Goal: Find specific page/section: Find specific page/section

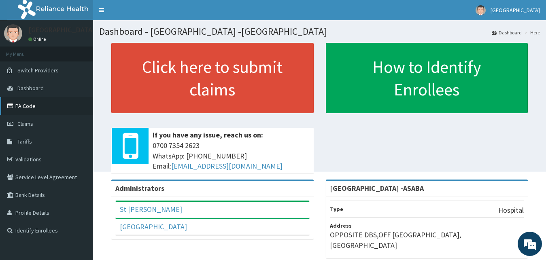
click at [25, 108] on link "PA Code" at bounding box center [46, 106] width 93 height 18
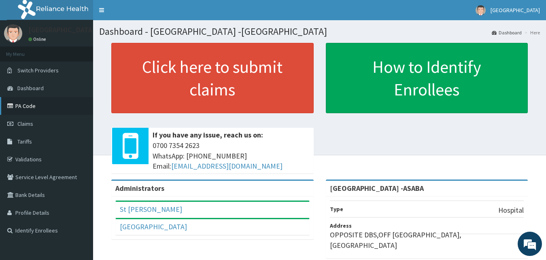
click at [19, 105] on link "PA Code" at bounding box center [46, 106] width 93 height 18
click at [16, 106] on link "PA Code" at bounding box center [46, 106] width 93 height 18
